Goal: Information Seeking & Learning: Learn about a topic

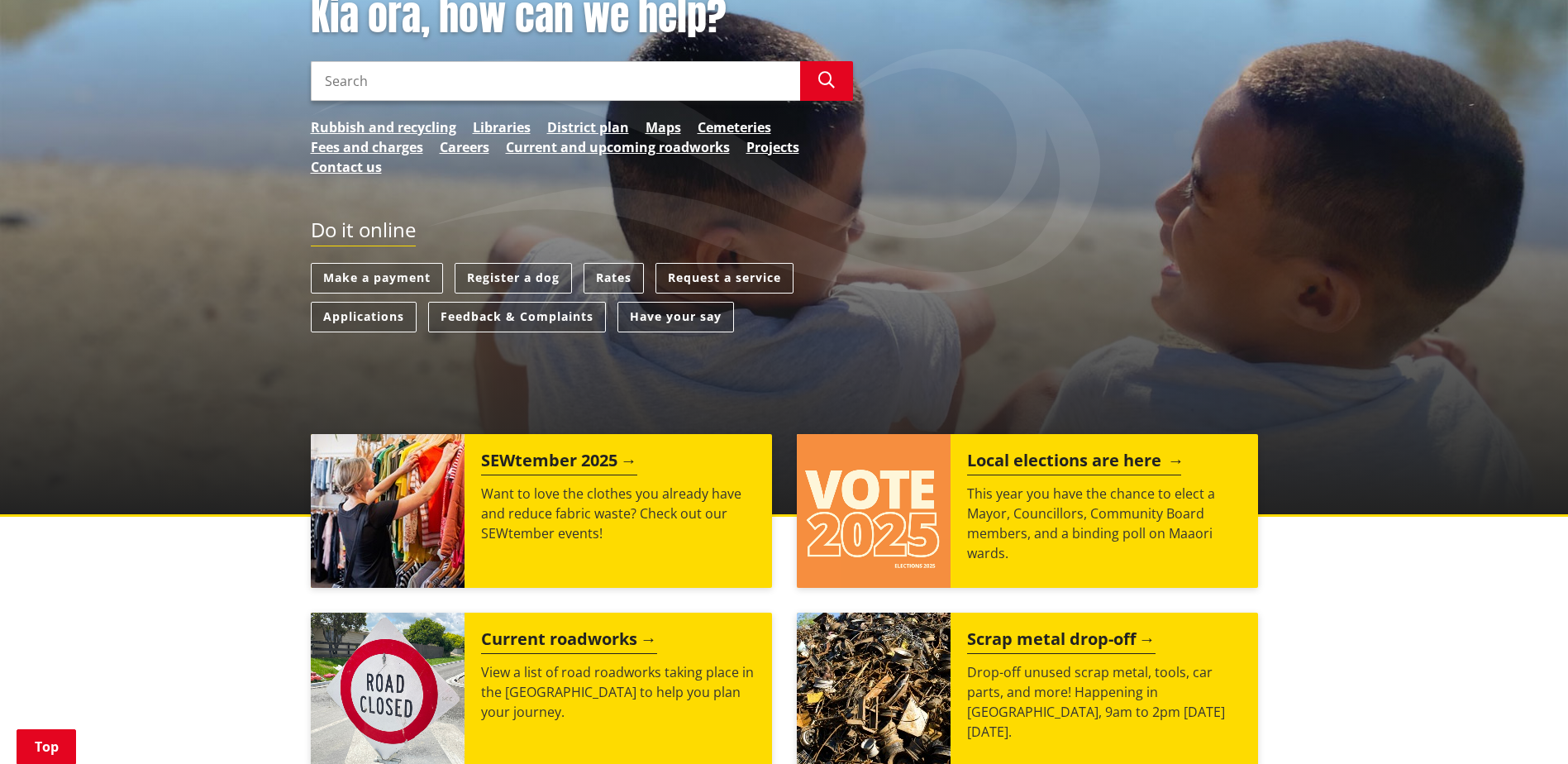
scroll to position [330, 0]
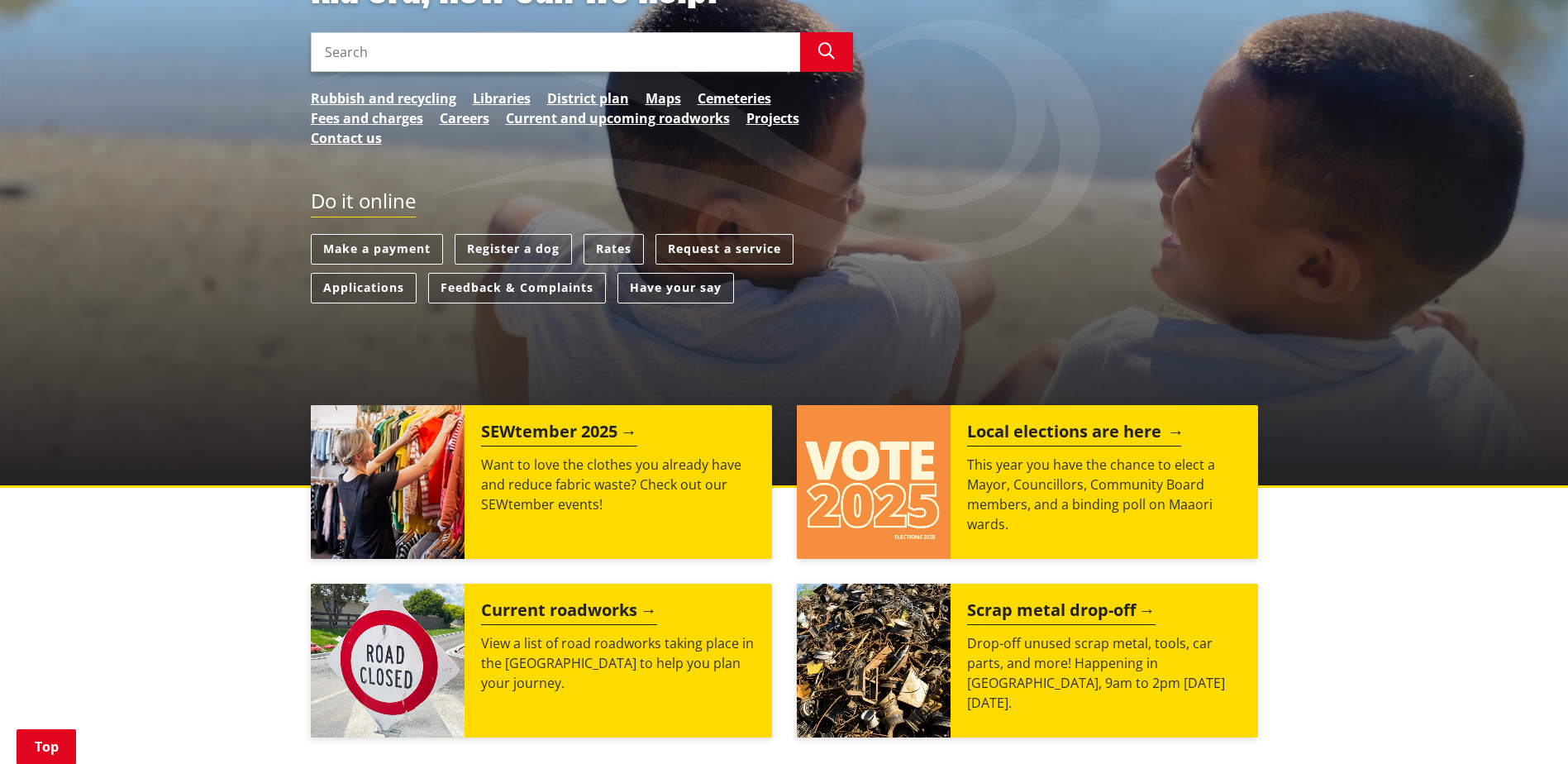
click at [992, 431] on h2 "Local elections are here" at bounding box center [1074, 434] width 214 height 25
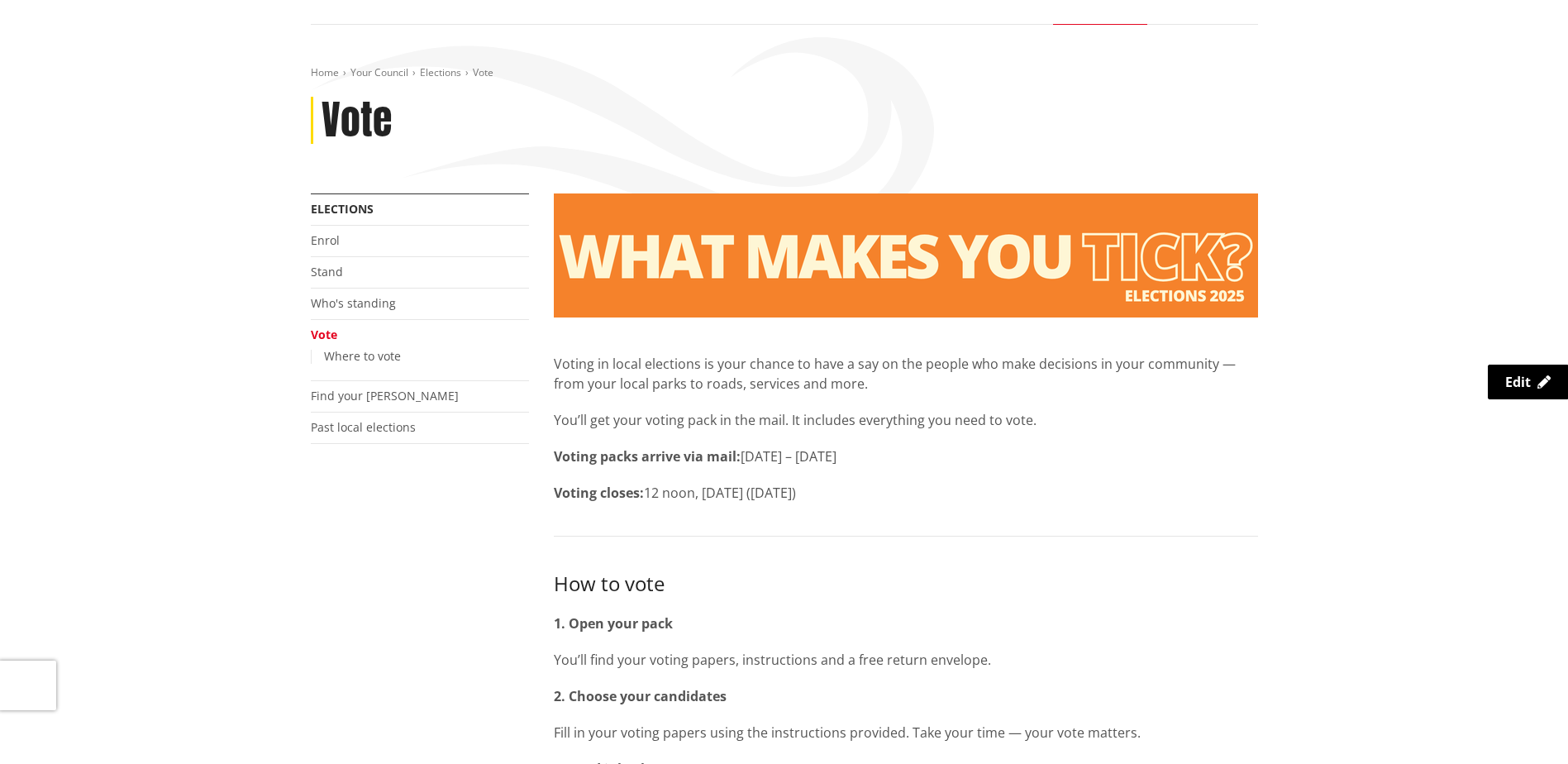
scroll to position [166, 0]
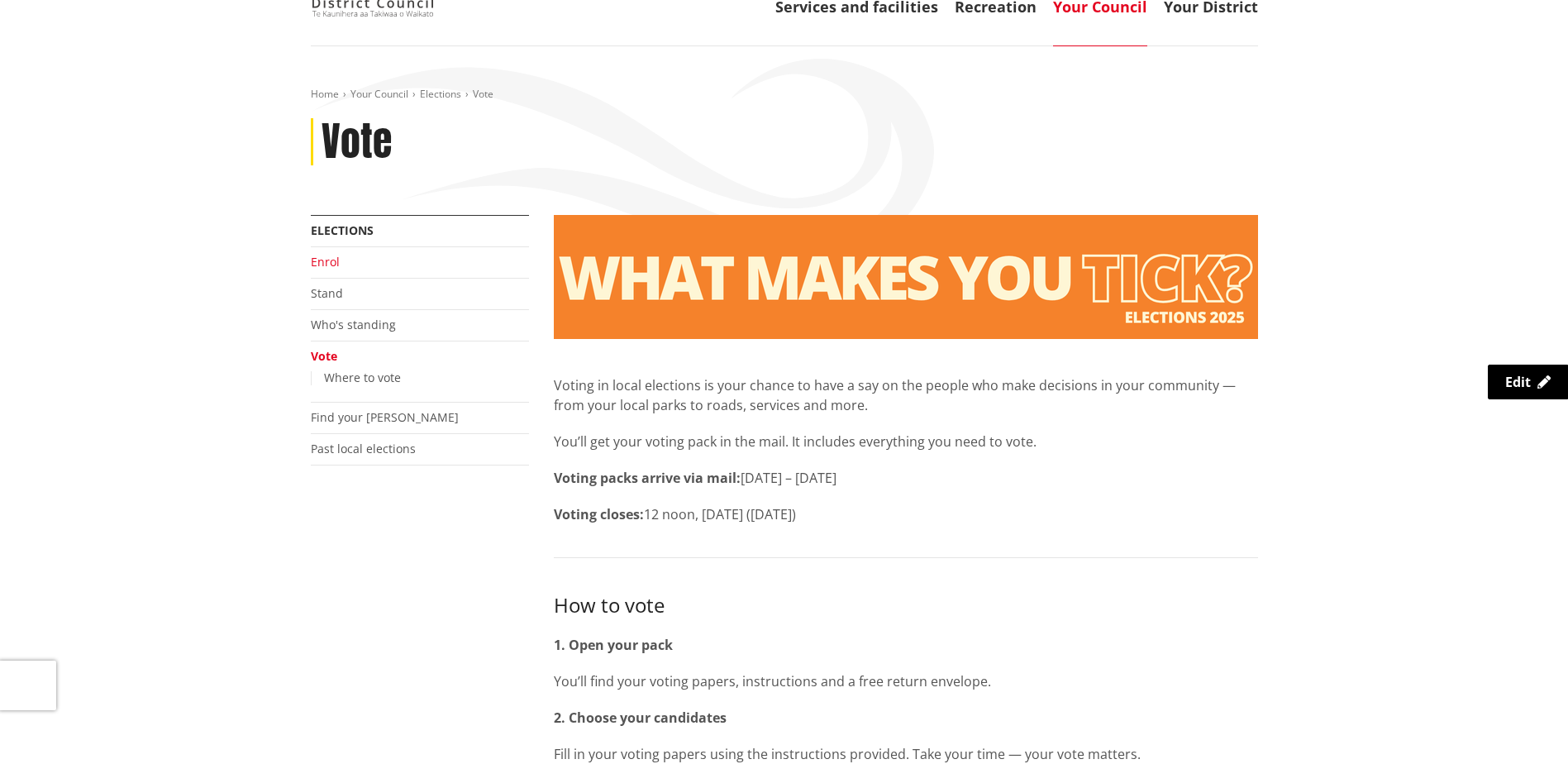
click at [319, 264] on link "Enrol" at bounding box center [325, 262] width 29 height 16
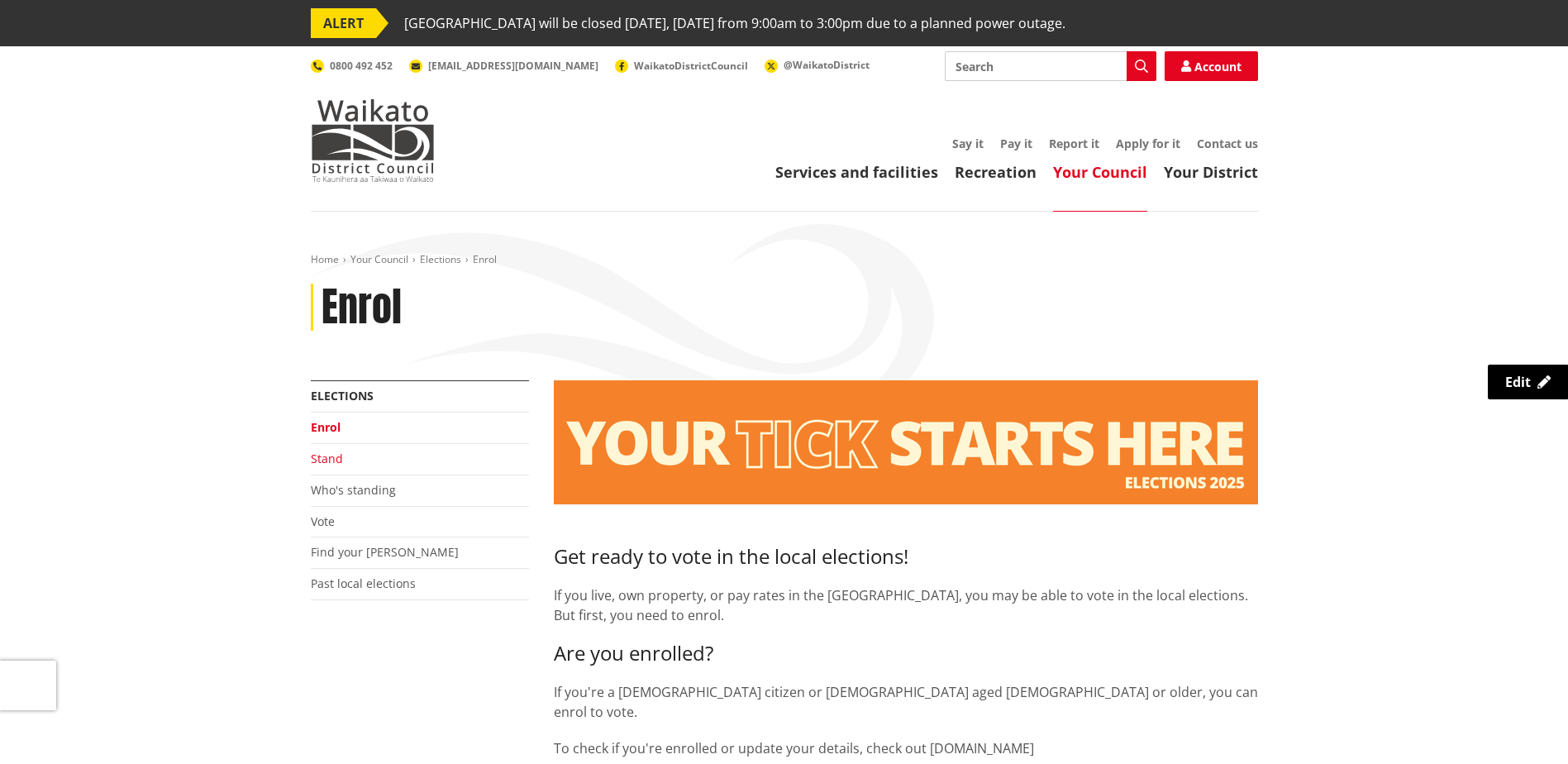
click at [327, 457] on link "Stand" at bounding box center [327, 459] width 32 height 16
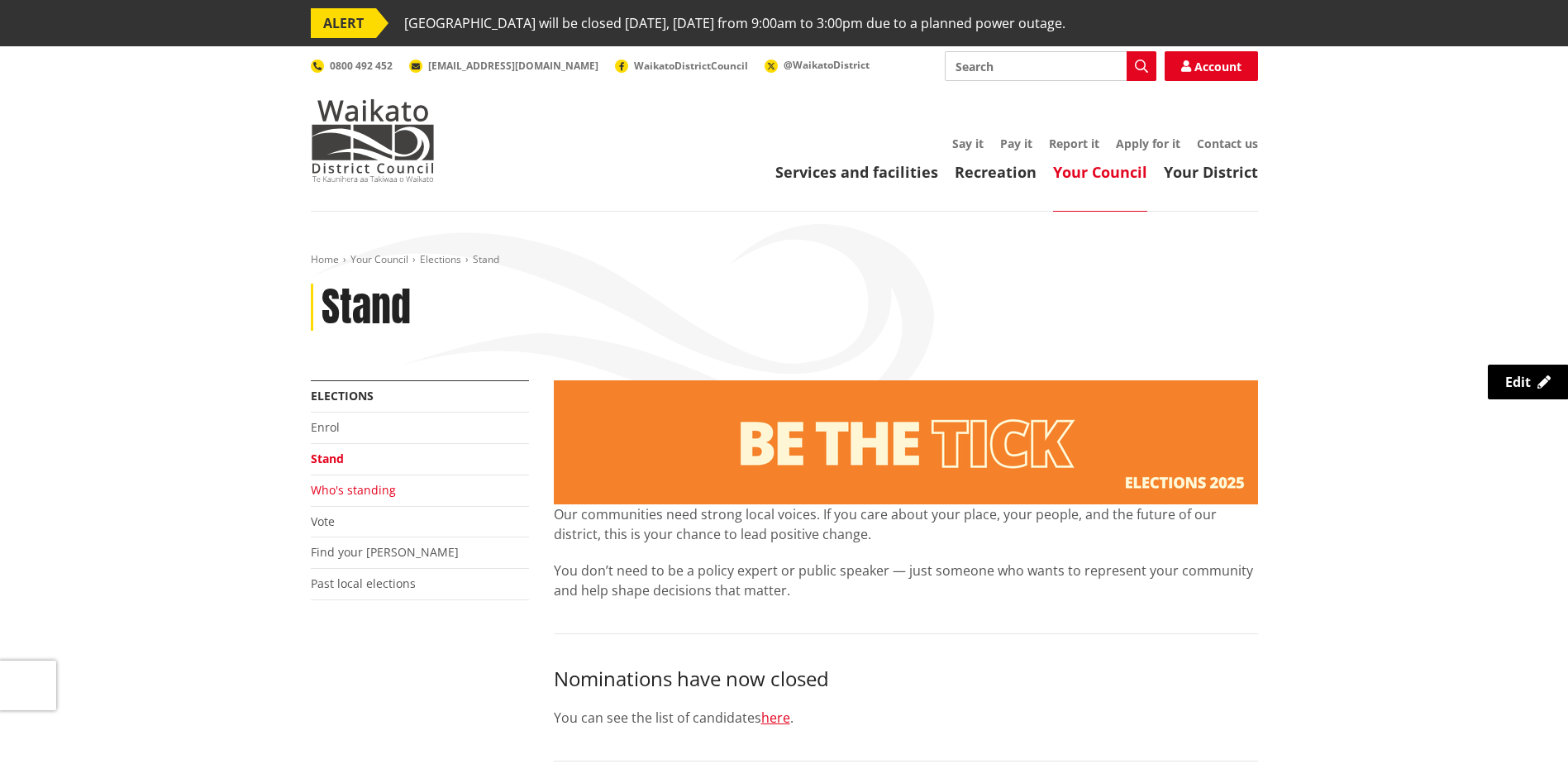
click at [347, 488] on link "Who's standing" at bounding box center [354, 490] width 85 height 16
